Goal: Task Accomplishment & Management: Complete application form

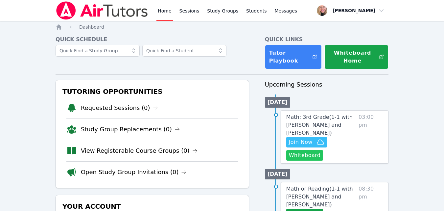
click at [303, 150] on button "Whiteboard" at bounding box center [304, 155] width 37 height 11
click at [310, 138] on span "Join Now" at bounding box center [301, 142] width 24 height 8
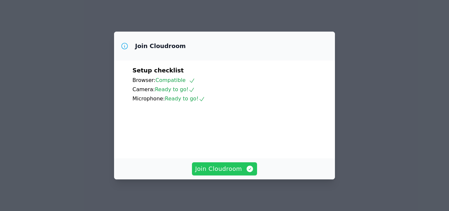
click at [239, 170] on span "Join Cloudroom" at bounding box center [224, 168] width 59 height 9
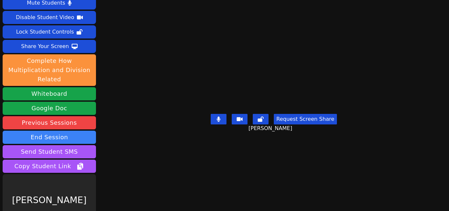
scroll to position [26, 0]
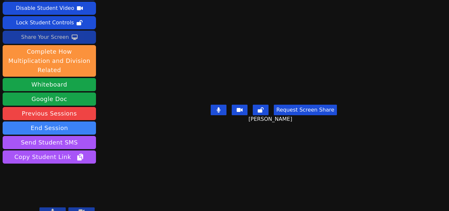
click at [49, 38] on div "Share Your Screen" at bounding box center [45, 37] width 48 height 11
click at [84, 37] on button "Share Your Screen" at bounding box center [49, 37] width 93 height 13
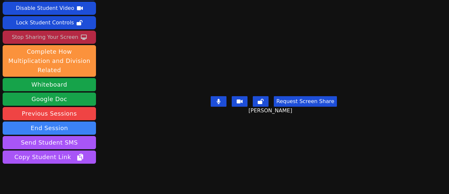
click at [53, 35] on div "Stop Sharing Your Screen" at bounding box center [45, 37] width 66 height 11
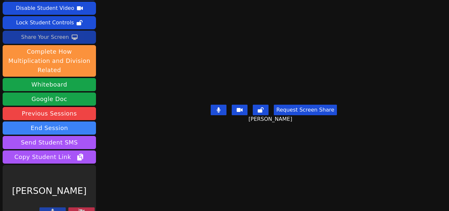
click at [74, 36] on icon at bounding box center [75, 37] width 6 height 5
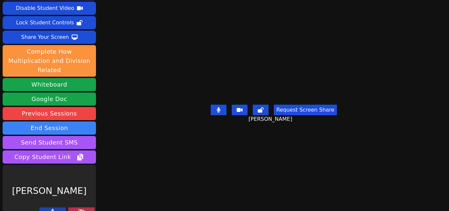
click at [87, 207] on button at bounding box center [81, 211] width 26 height 8
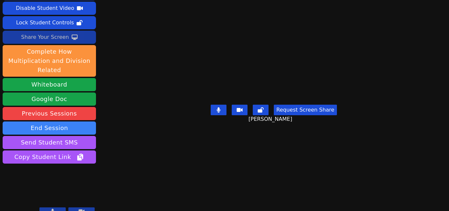
click at [43, 33] on div "Share Your Screen" at bounding box center [45, 37] width 48 height 11
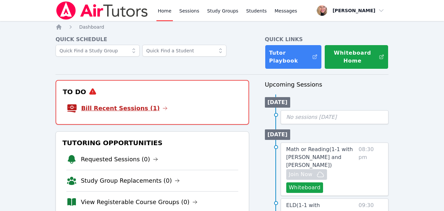
click at [130, 110] on link "Bill Recent Sessions (1)" at bounding box center [124, 108] width 86 height 9
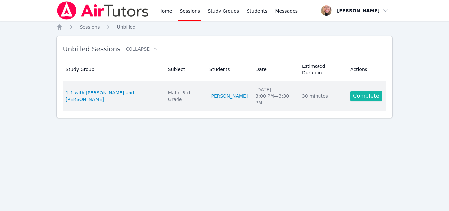
click at [366, 91] on link "Complete" at bounding box center [366, 96] width 32 height 11
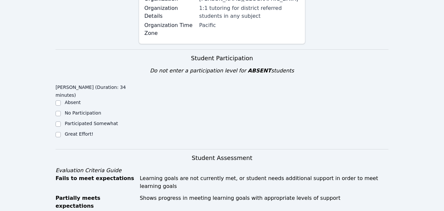
scroll to position [197, 0]
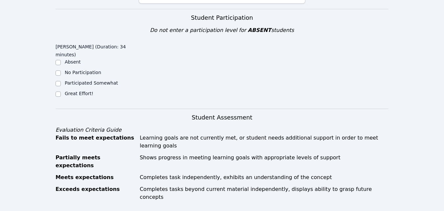
click at [78, 91] on label "Great Effort!" at bounding box center [79, 93] width 29 height 5
click at [61, 91] on input "Great Effort!" at bounding box center [58, 93] width 5 height 5
checkbox input "true"
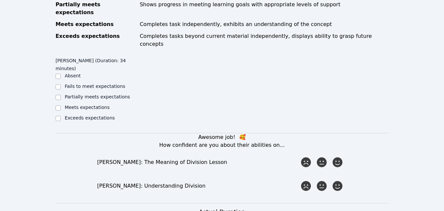
scroll to position [362, 0]
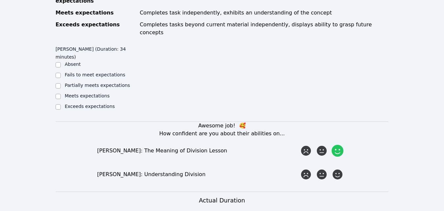
click at [342, 145] on icon at bounding box center [338, 151] width 12 height 12
click at [0, 0] on input "radio" at bounding box center [0, 0] width 0 height 0
click at [340, 168] on icon at bounding box center [338, 174] width 12 height 12
click at [0, 0] on input "radio" at bounding box center [0, 0] width 0 height 0
click at [83, 82] on label "Partially meets expectations" at bounding box center [97, 84] width 65 height 5
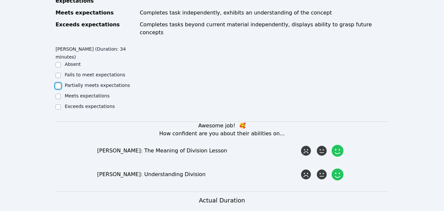
click at [61, 83] on input "Partially meets expectations" at bounding box center [58, 85] width 5 height 5
checkbox input "true"
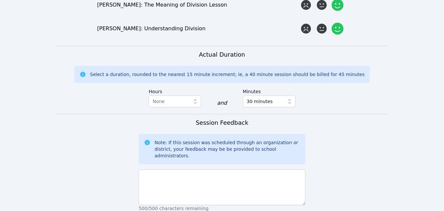
scroll to position [526, 0]
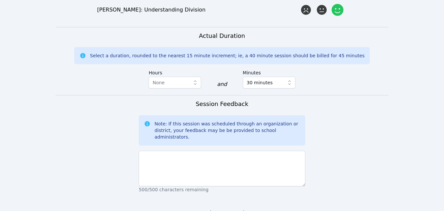
type textarea "M"
type textarea "Understand how multiplication and division are connected."
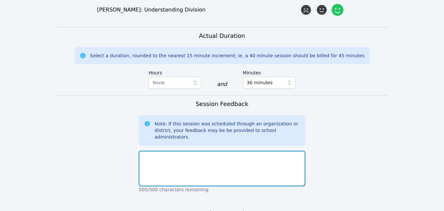
click at [221, 151] on textarea at bounding box center [222, 168] width 167 height 35
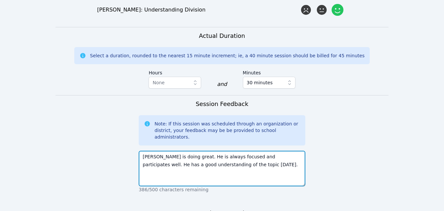
scroll to position [576, 0]
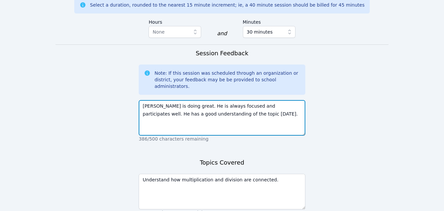
type textarea "Rayan is doing great. He is always focused and participates well. He has a good…"
